Goal: Task Accomplishment & Management: Manage account settings

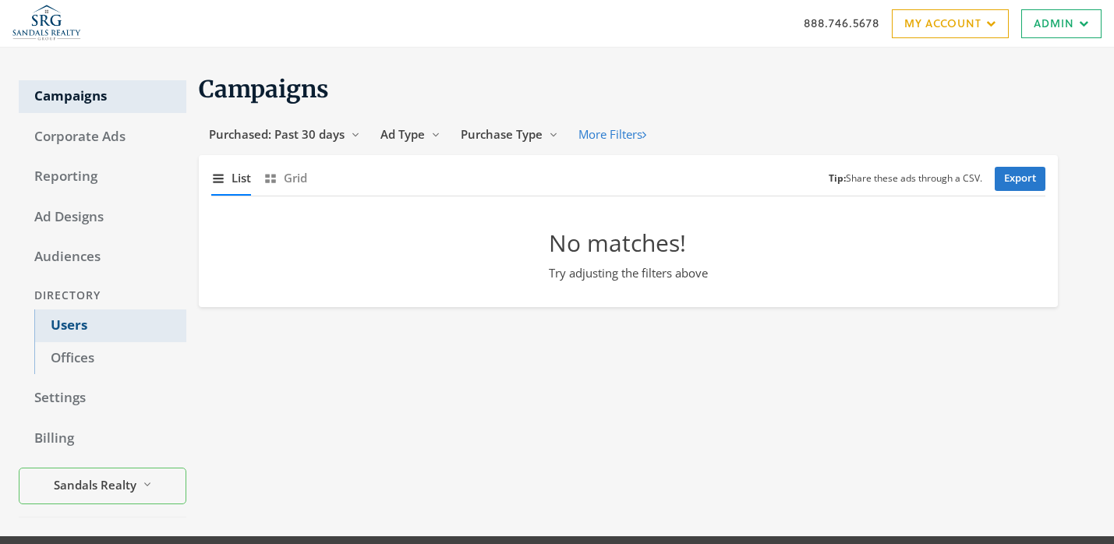
click at [118, 328] on link "Users" at bounding box center [110, 325] width 152 height 33
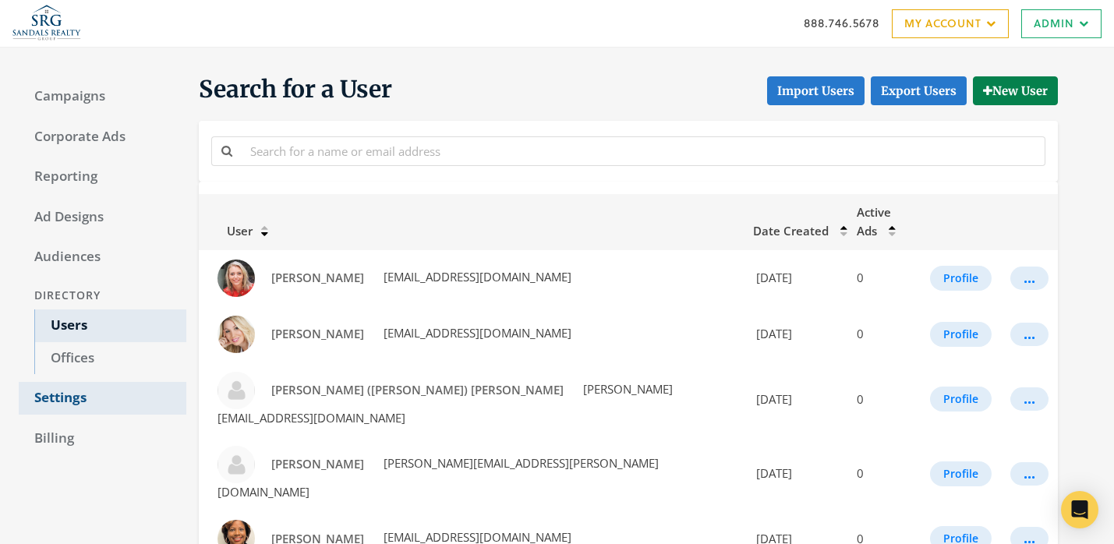
click at [145, 406] on link "Settings" at bounding box center [103, 398] width 168 height 33
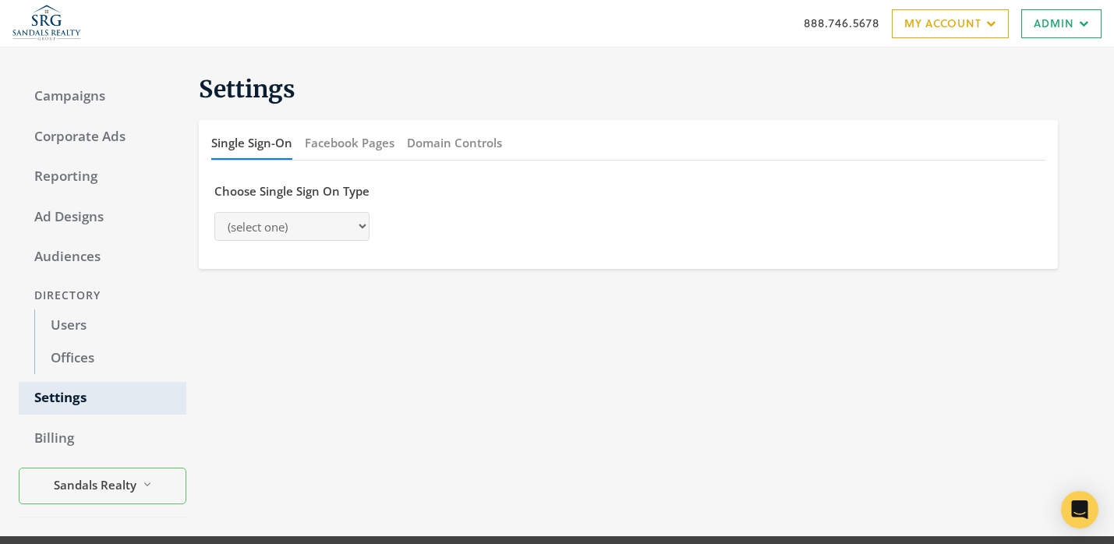
select select "[PERSON_NAME]"
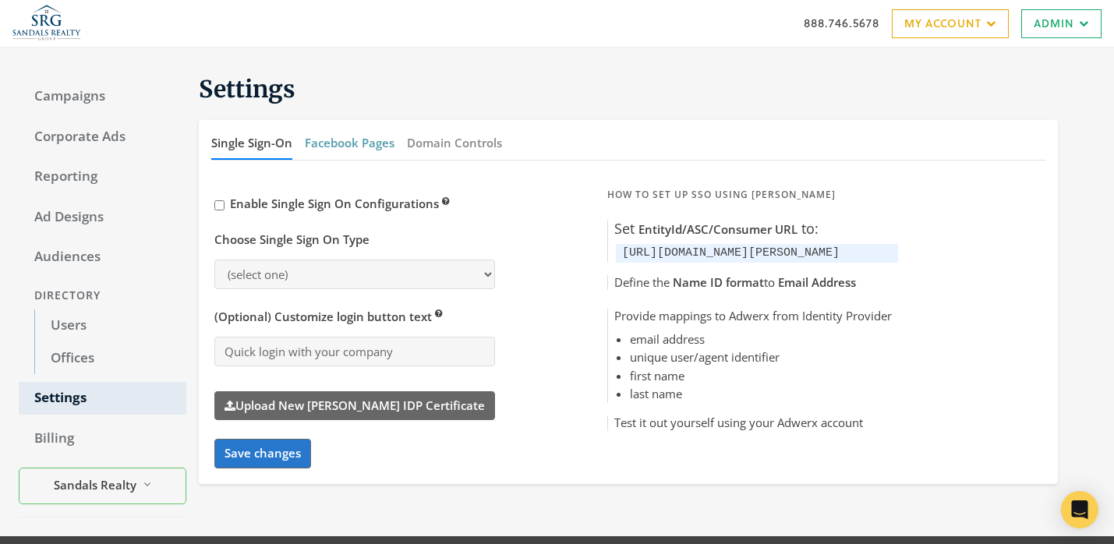
click at [338, 143] on button "Facebook Pages" at bounding box center [350, 143] width 90 height 34
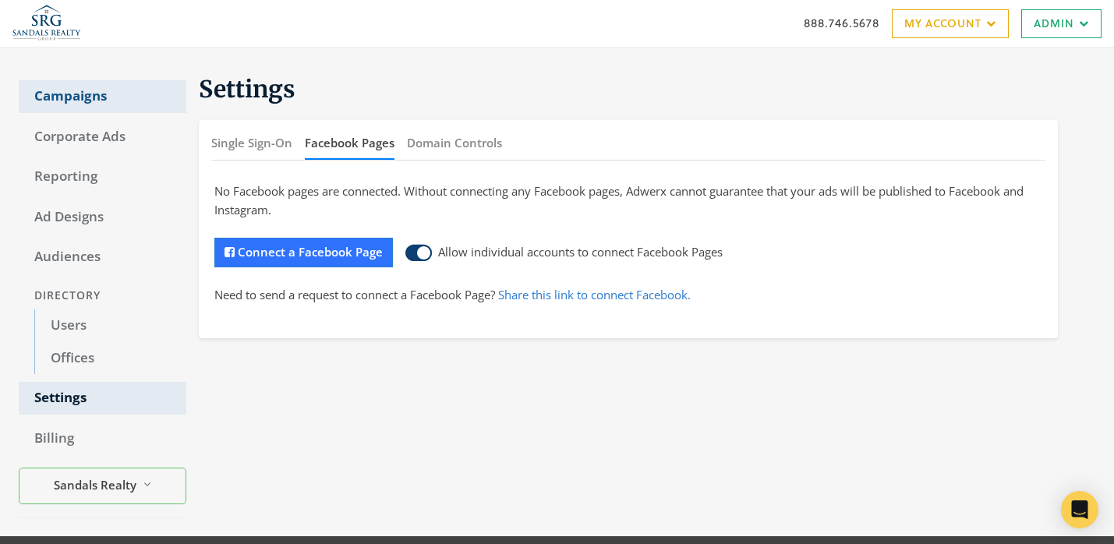
click at [111, 93] on link "Campaigns" at bounding box center [103, 96] width 168 height 33
